Goal: Task Accomplishment & Management: Manage account settings

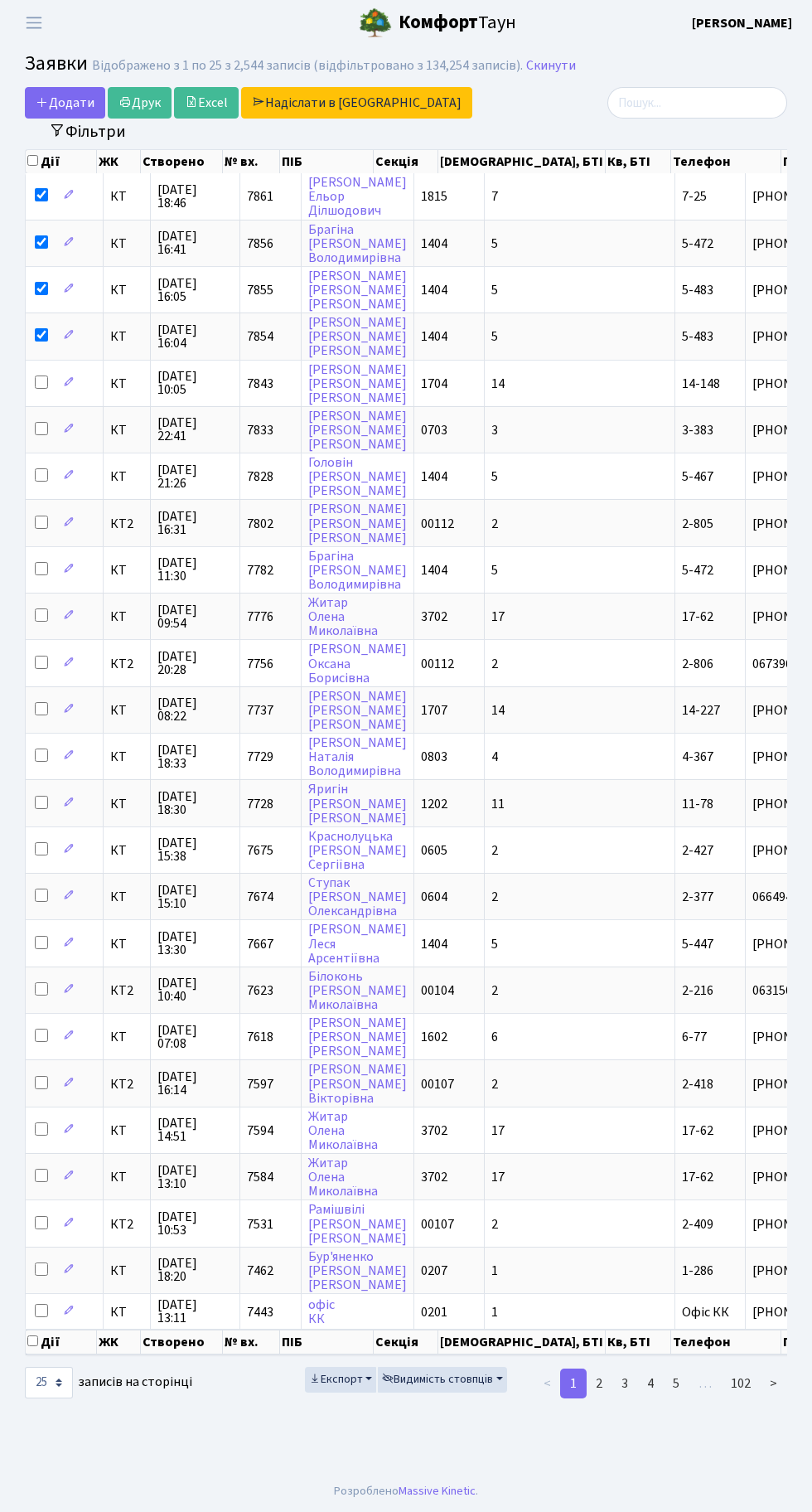
select select "25"
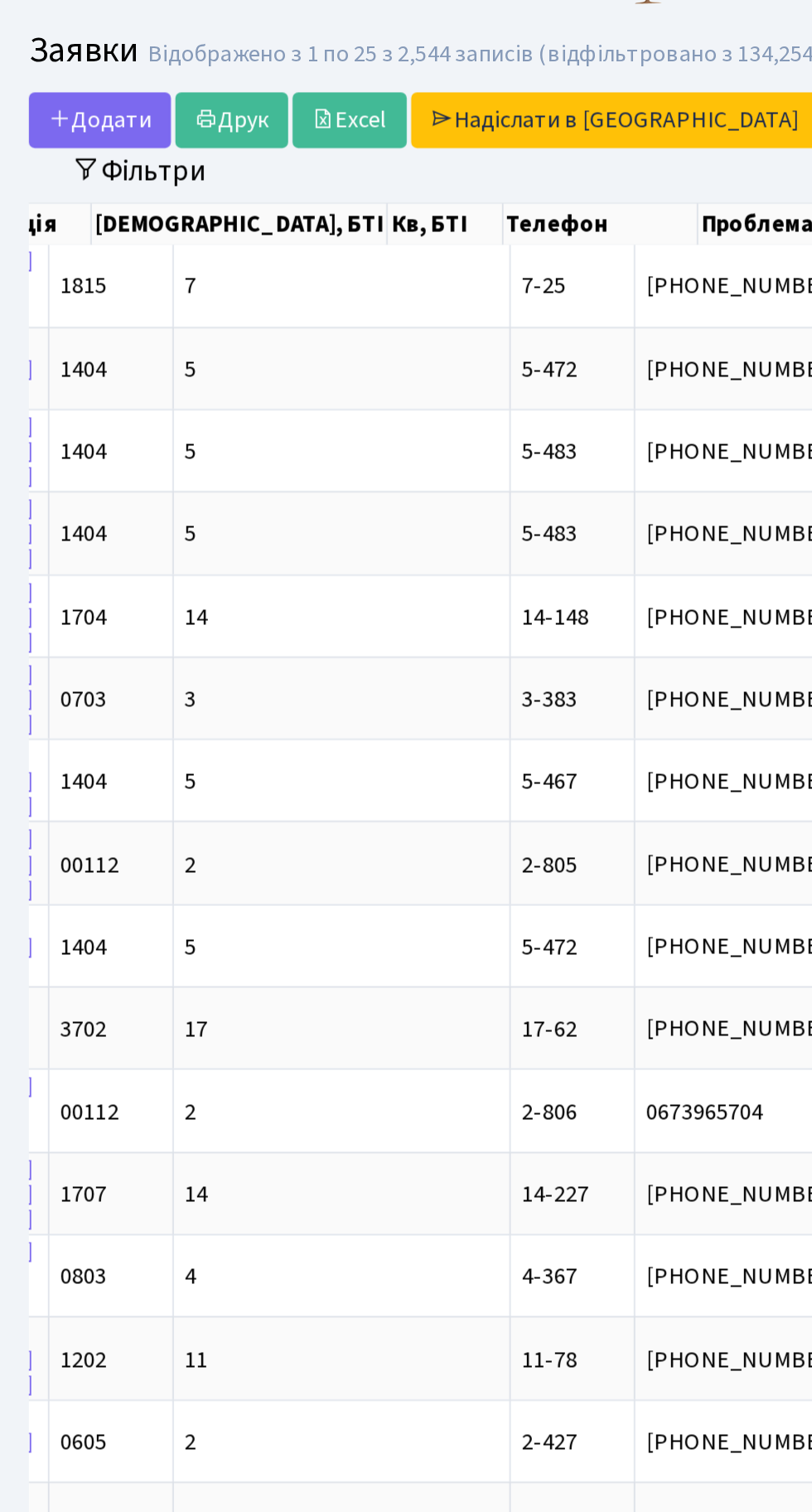
scroll to position [0, 479]
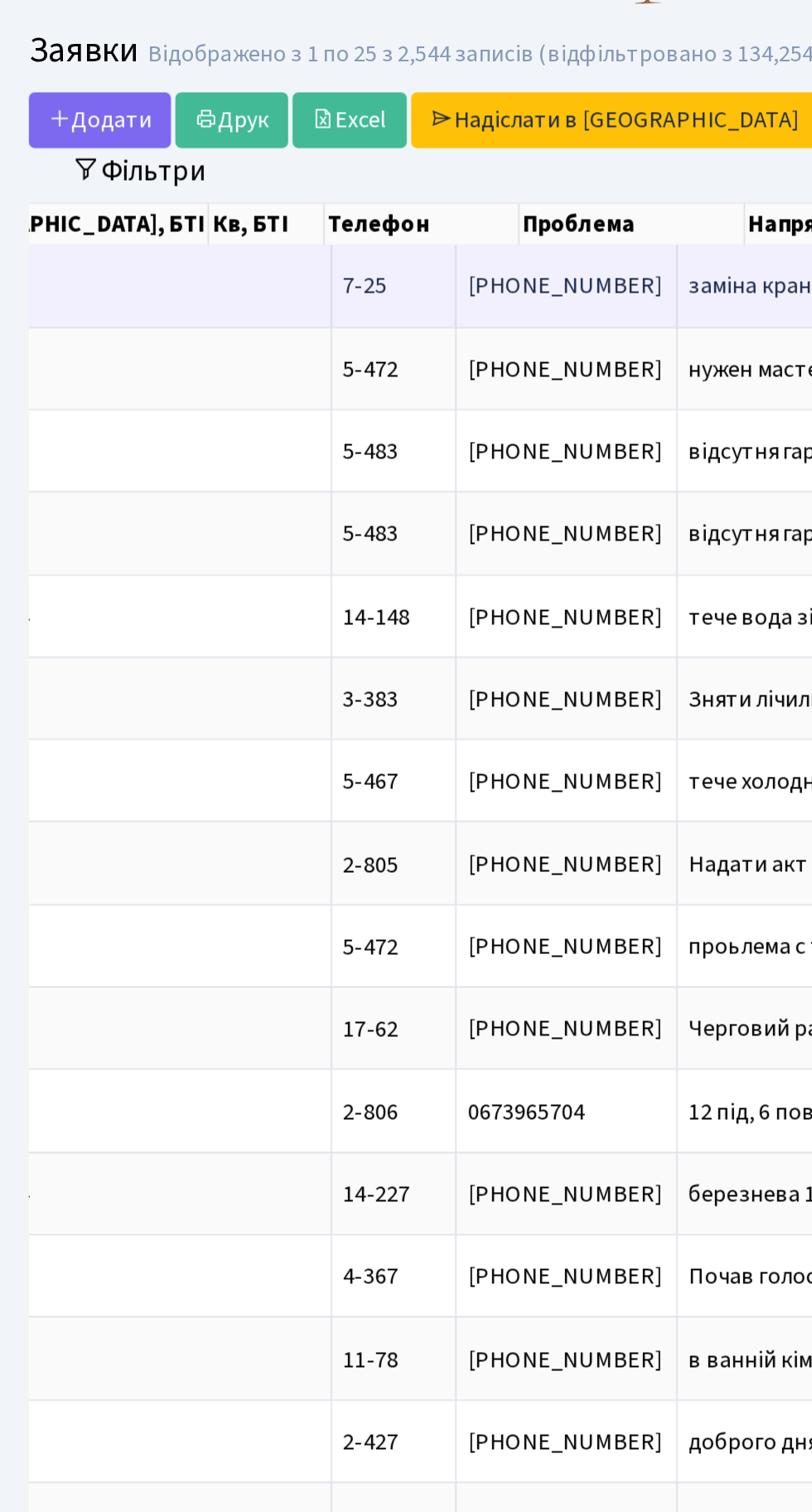
click at [398, 190] on span "заміна крана" at bounding box center [461, 196] width 127 height 13
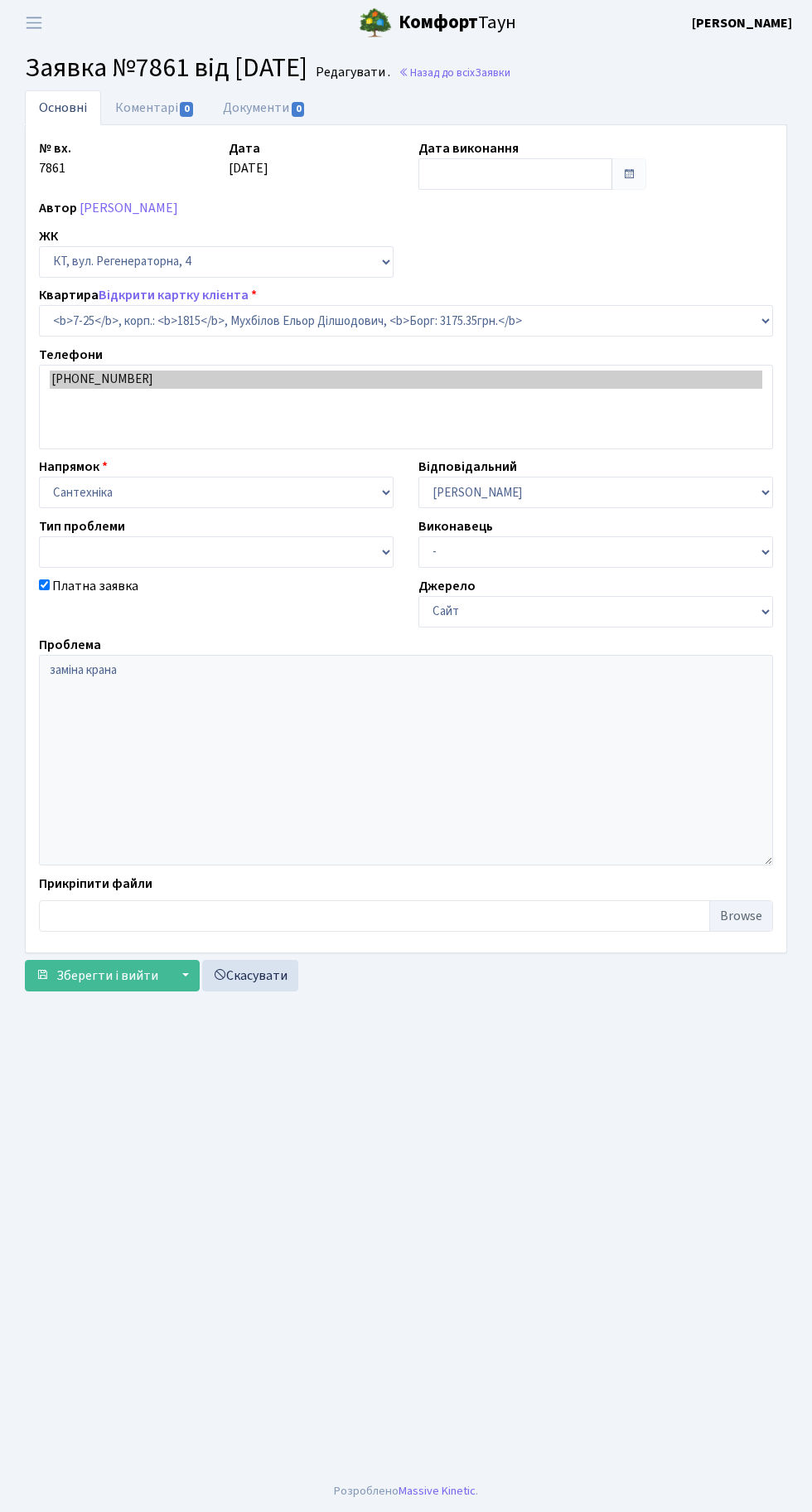
select select "5160"
checkbox input "true"
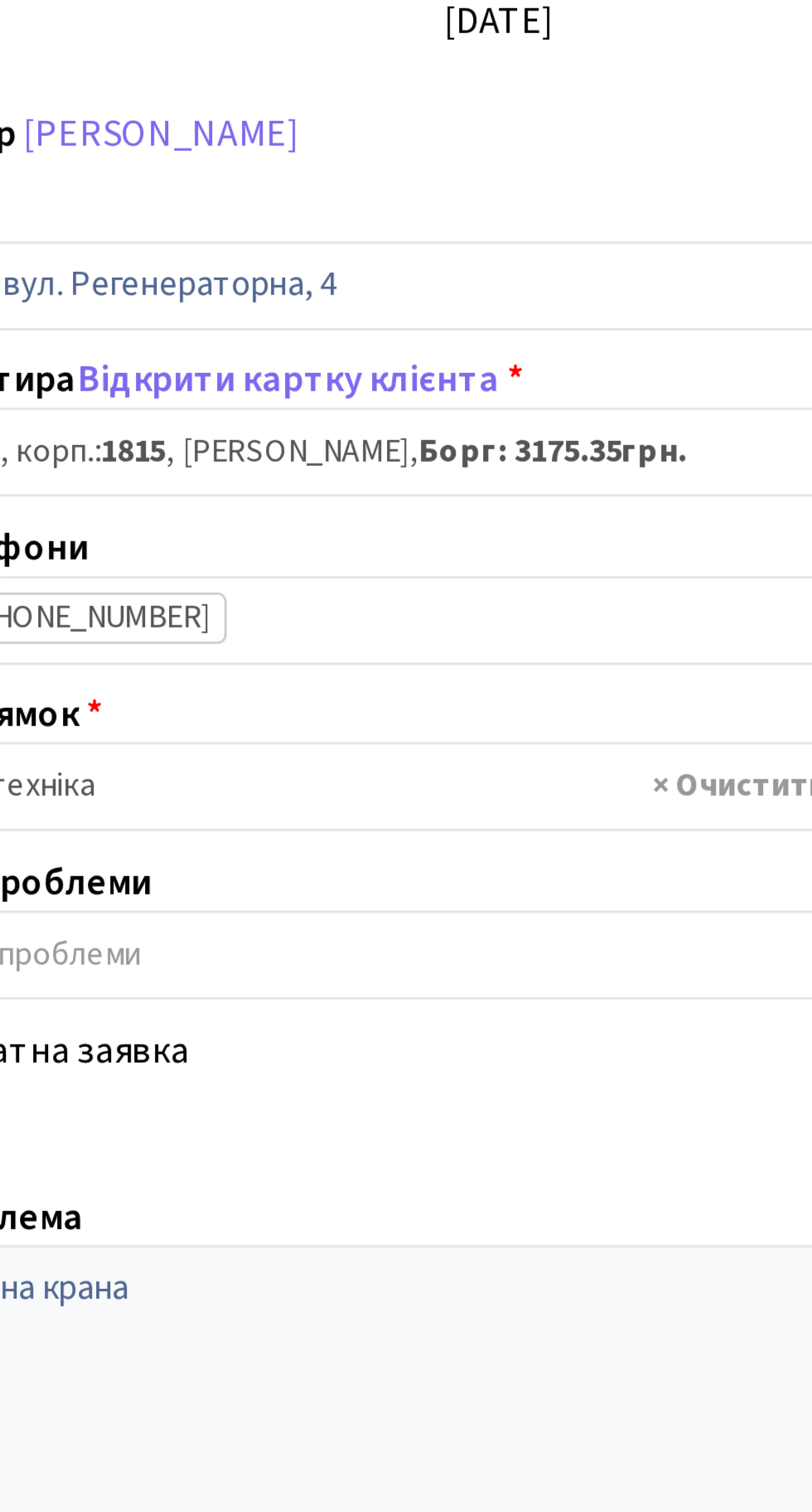
scroll to position [11, 0]
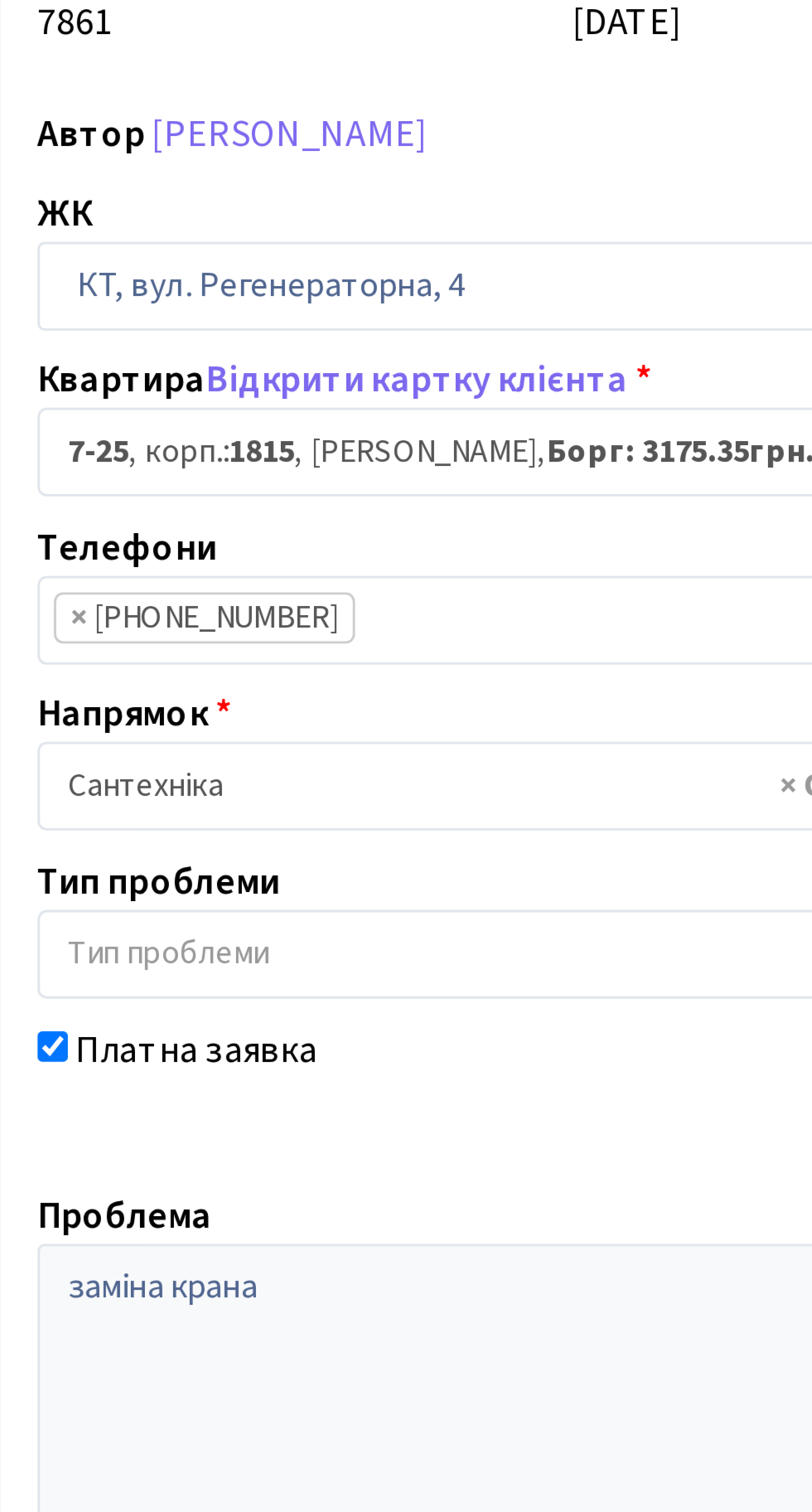
click at [102, 370] on li "× [PHONE_NUMBER]" at bounding box center [98, 379] width 106 height 19
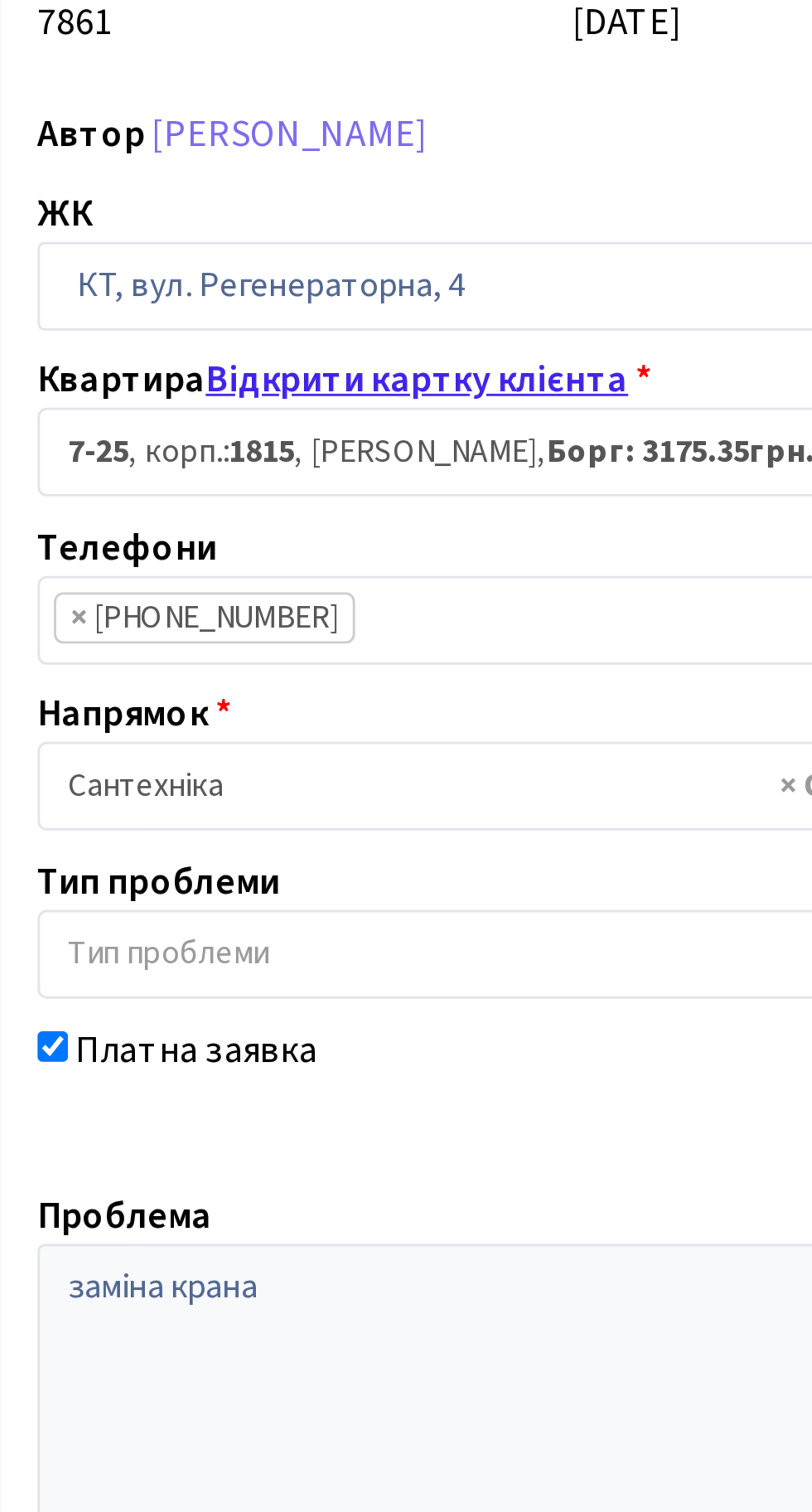
click at [198, 286] on link "Відкрити картку клієнта" at bounding box center [173, 295] width 150 height 19
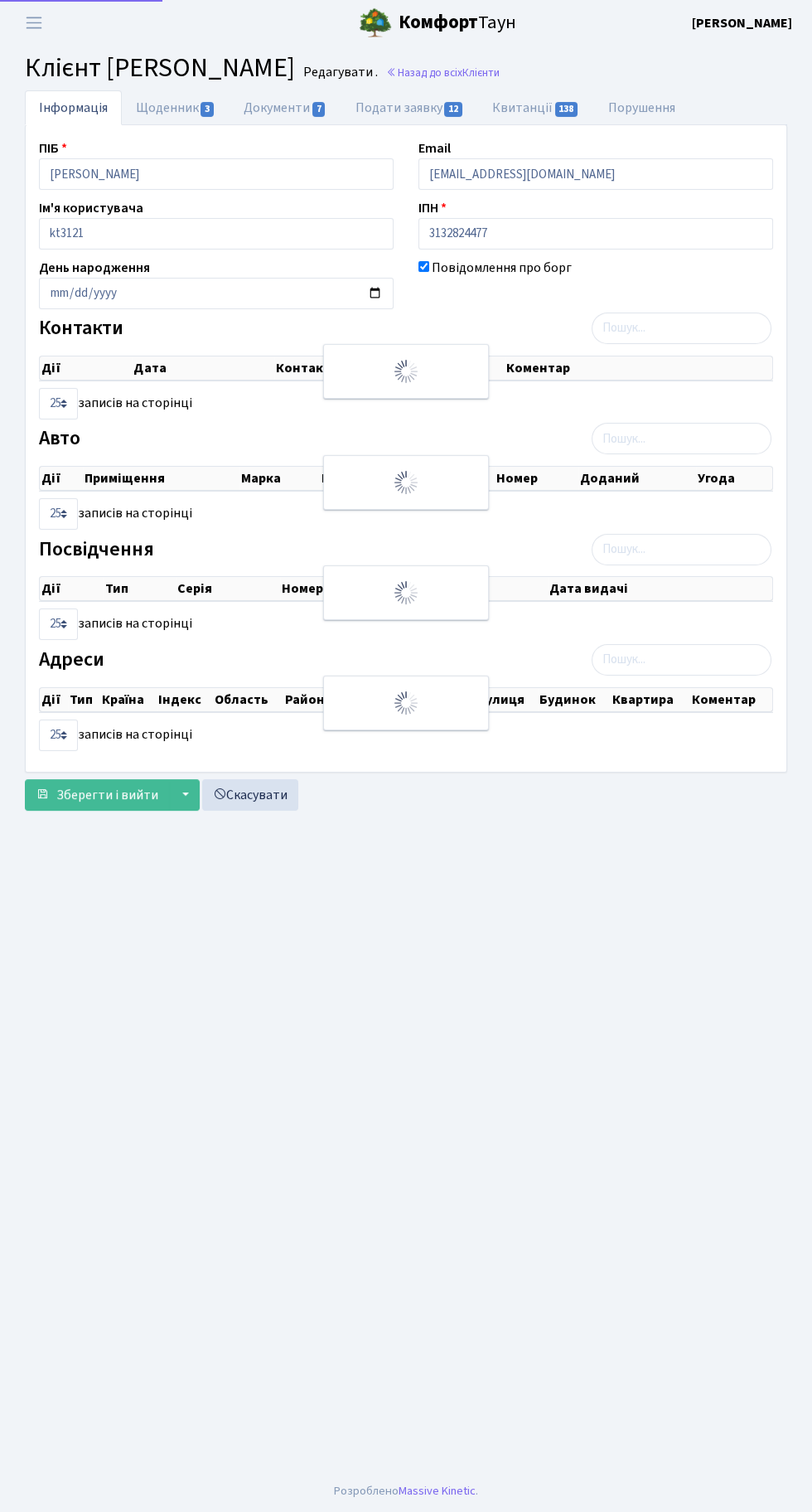
checkbox input "true"
